Goal: Task Accomplishment & Management: Manage account settings

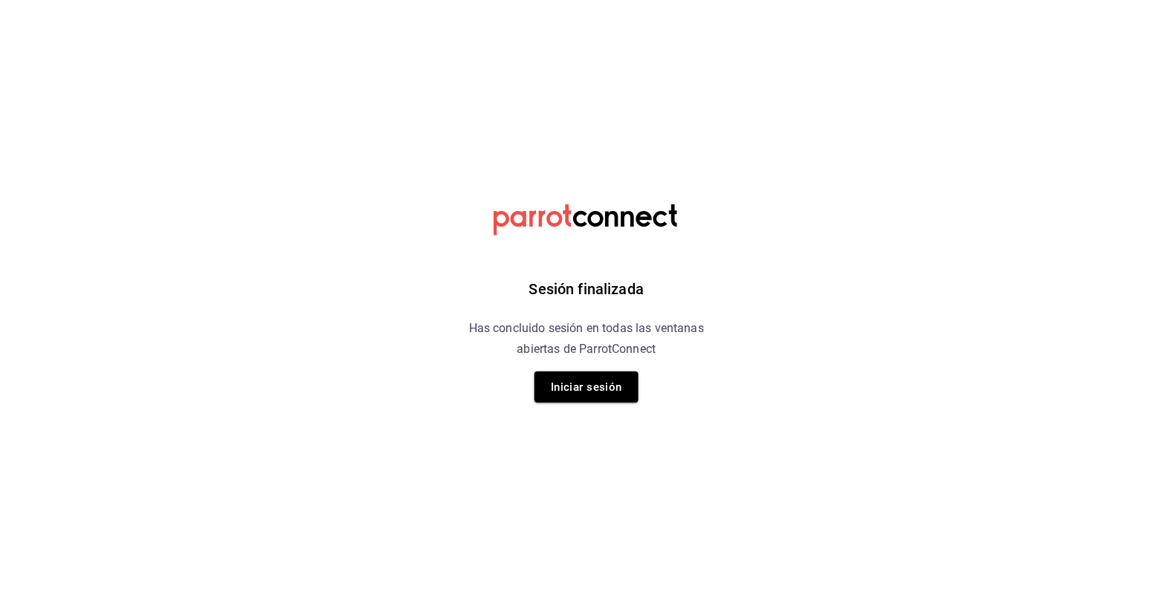
click at [712, 105] on div "Sesión finalizada Has concluido sesión en todas las ventanas abiertas de Parrot…" at bounding box center [586, 303] width 375 height 607
